Goal: Task Accomplishment & Management: Use online tool/utility

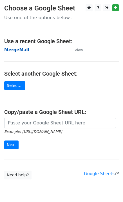
click at [16, 51] on strong "MergeMail" at bounding box center [16, 49] width 25 height 5
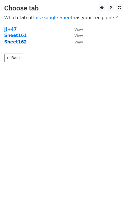
click at [19, 43] on strong "Sheet162" at bounding box center [15, 41] width 23 height 5
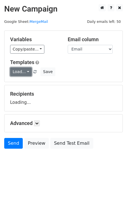
click at [19, 73] on link "Load..." at bounding box center [21, 71] width 22 height 9
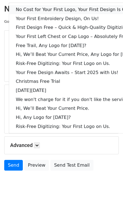
click at [42, 9] on link "No Cost for Your First Logo, Your First Design Is On Us!" at bounding box center [77, 9] width 136 height 9
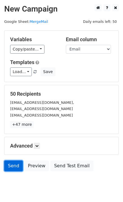
click at [14, 163] on link "Send" at bounding box center [13, 165] width 19 height 11
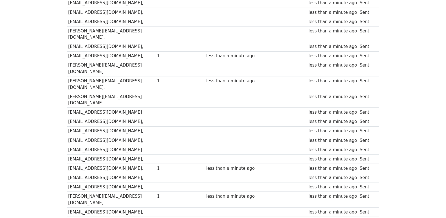
scroll to position [392, 0]
